Goal: Transaction & Acquisition: Purchase product/service

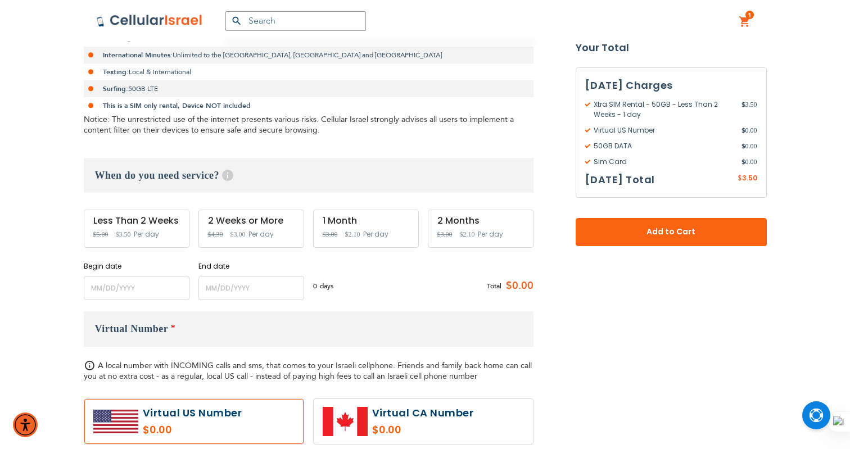
scroll to position [294, 0]
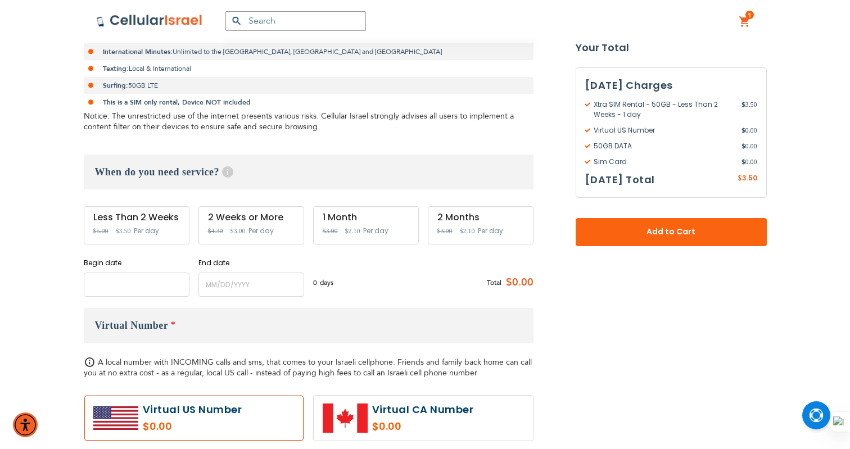
click at [116, 294] on input "name" at bounding box center [137, 285] width 106 height 24
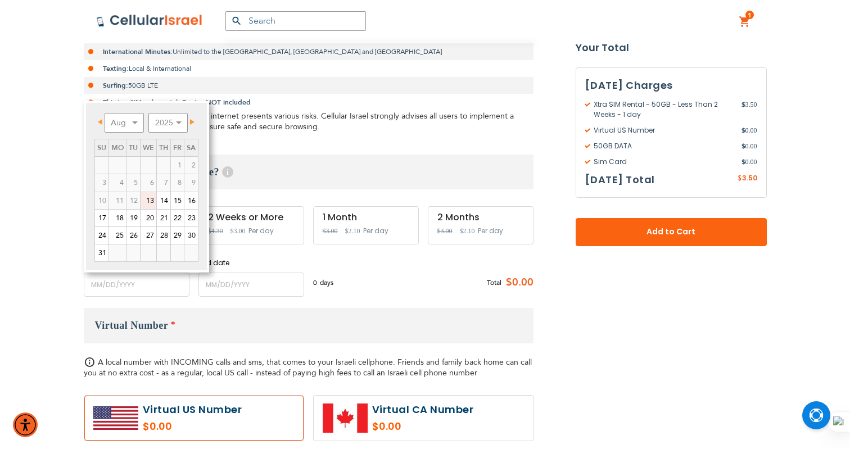
click at [365, 192] on div "When do you need service? Help Service starts at 12 AM of the start date and en…" at bounding box center [309, 226] width 450 height 142
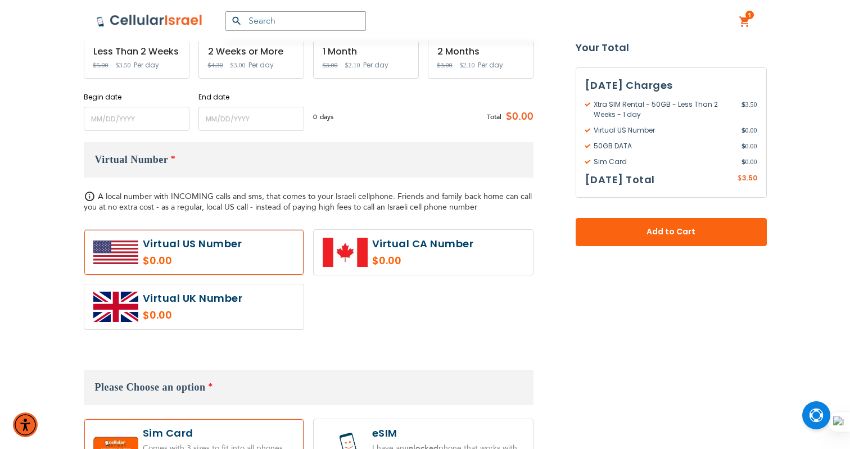
scroll to position [313, 0]
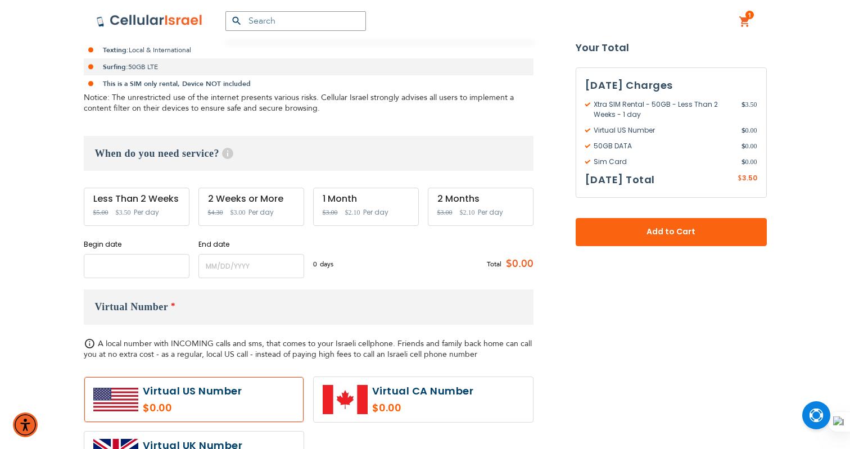
click at [148, 272] on input "name" at bounding box center [137, 266] width 106 height 24
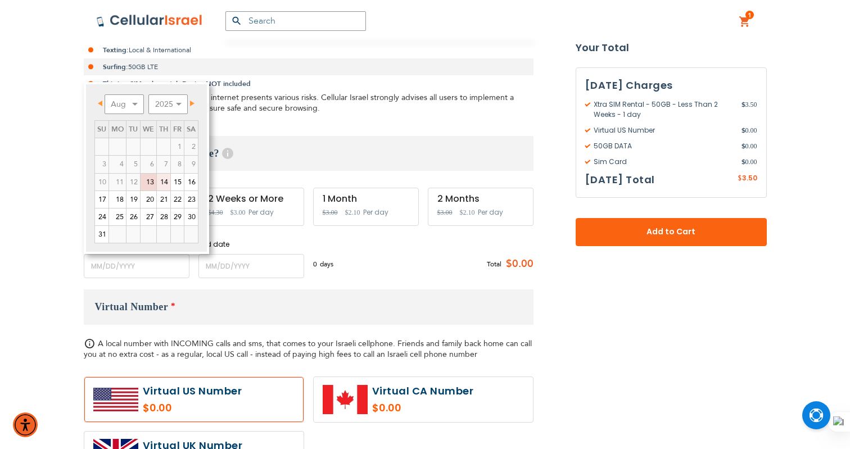
click at [163, 181] on link "14" at bounding box center [163, 182] width 13 height 17
type input "[DATE]"
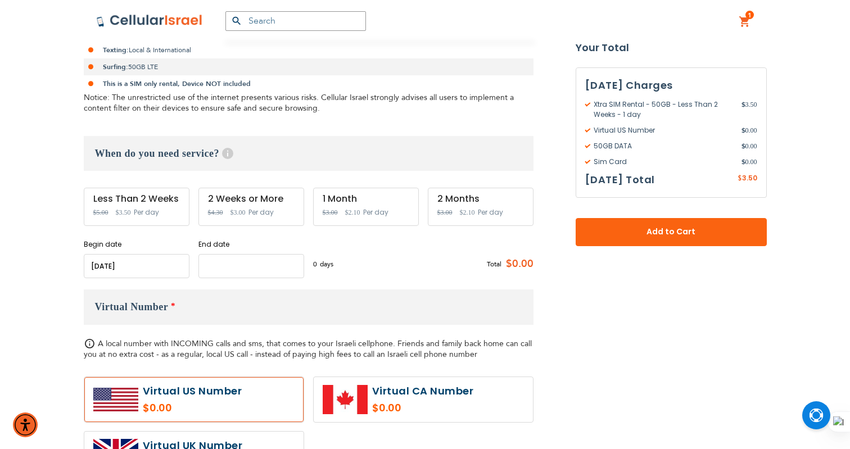
click at [219, 266] on input "name" at bounding box center [252, 266] width 106 height 24
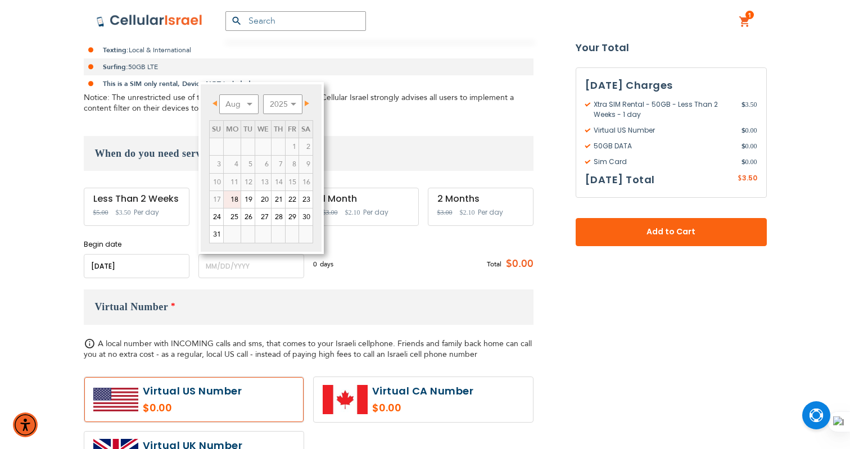
click at [232, 198] on link "18" at bounding box center [232, 199] width 17 height 17
type input "[DATE]"
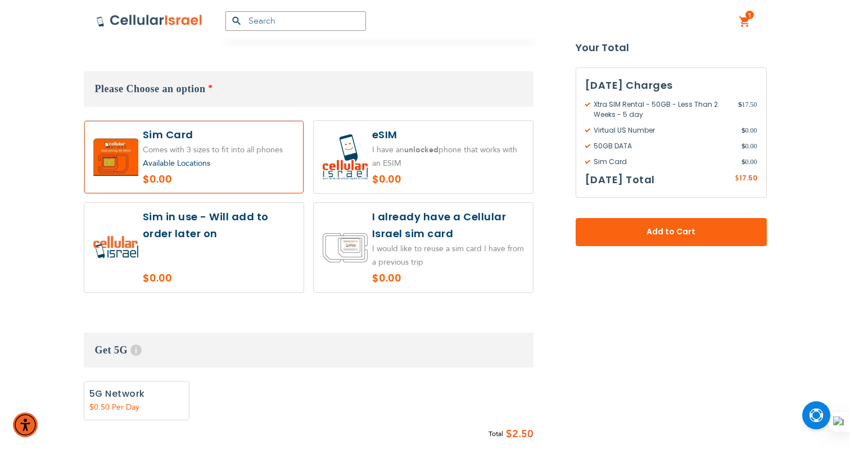
scroll to position [770, 0]
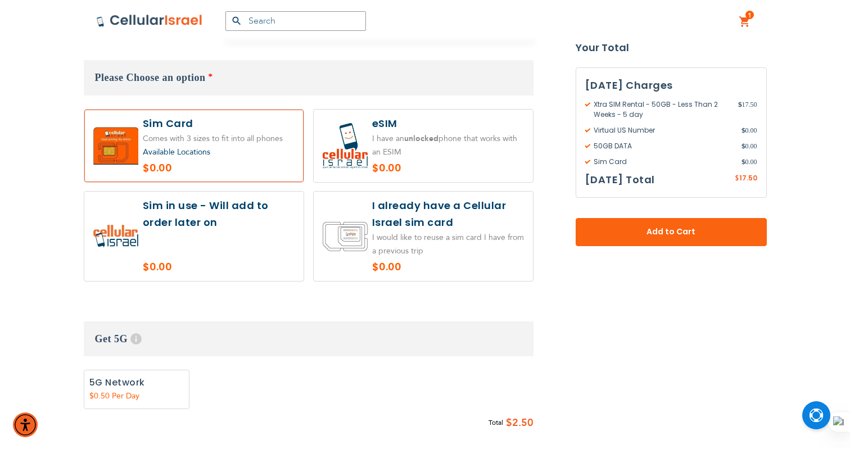
click at [280, 274] on label at bounding box center [193, 236] width 219 height 89
radio input "true"
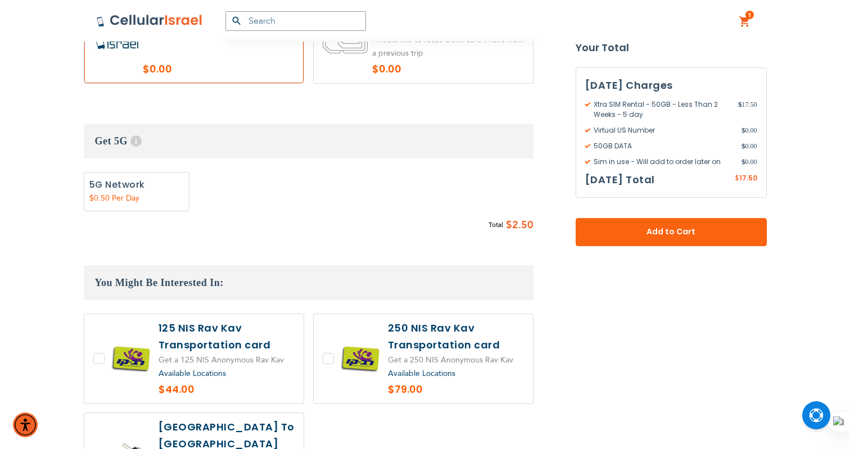
scroll to position [841, 0]
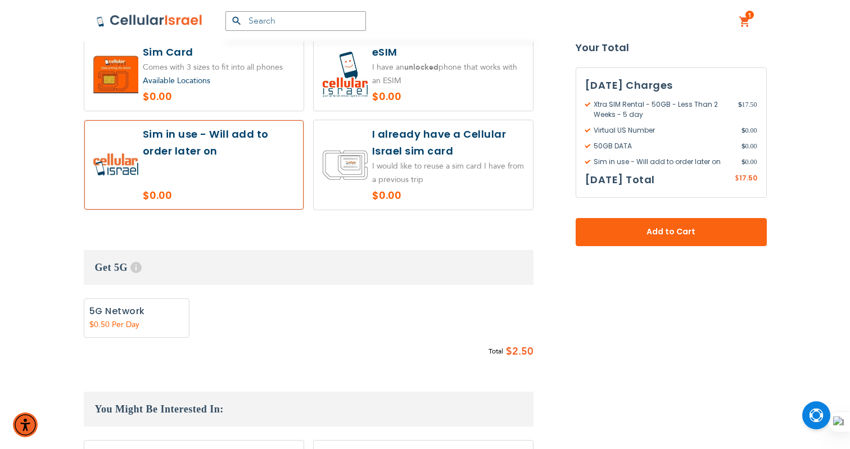
click at [739, 17] on link "1 1 items My Cart" at bounding box center [745, 21] width 12 height 13
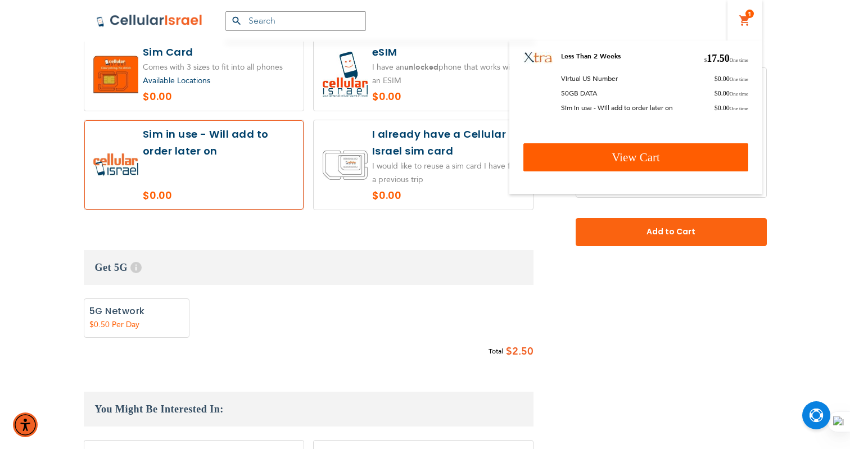
click at [712, 157] on link "View Cart" at bounding box center [636, 157] width 225 height 28
